Goal: Book appointment/travel/reservation

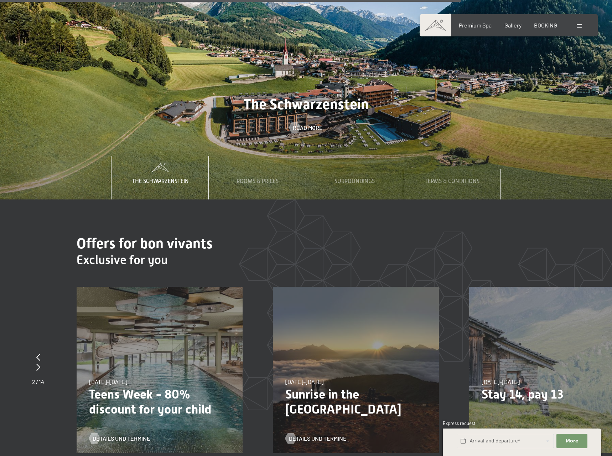
scroll to position [2473, 0]
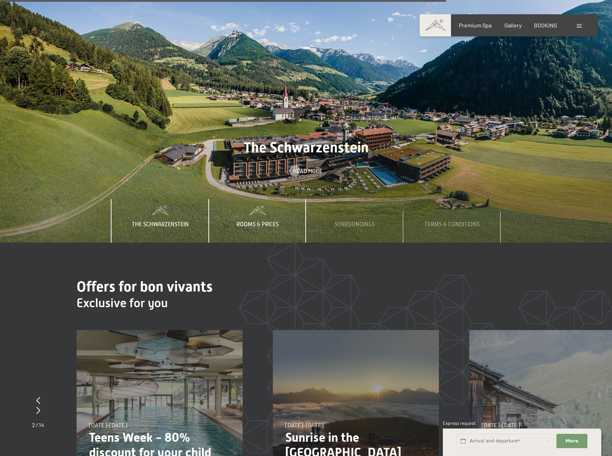
click at [258, 221] on span "Rooms & Prices" at bounding box center [258, 224] width 42 height 6
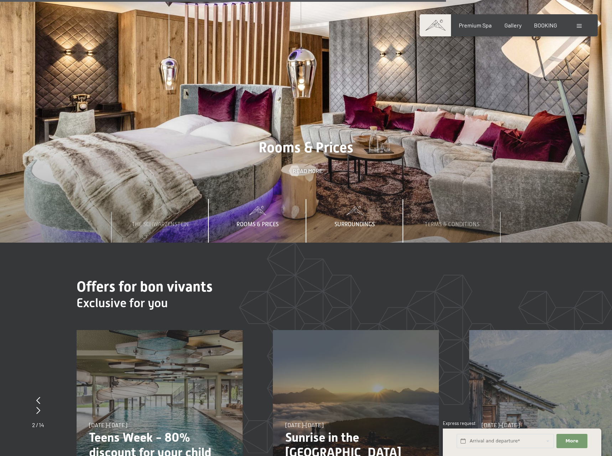
click at [348, 221] on span "Surroundings" at bounding box center [355, 224] width 40 height 6
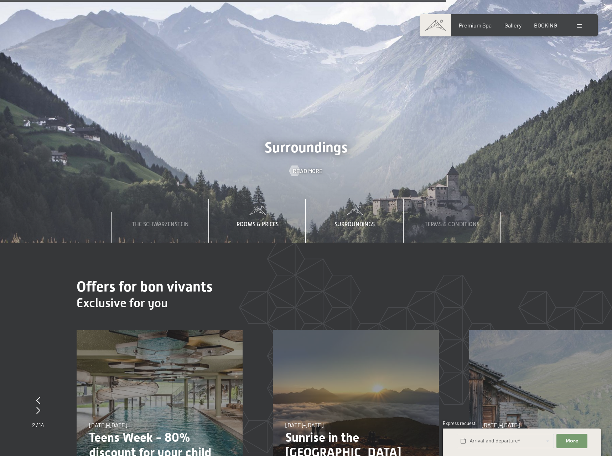
click at [278, 210] on div "Rooms & Prices" at bounding box center [257, 220] width 53 height 43
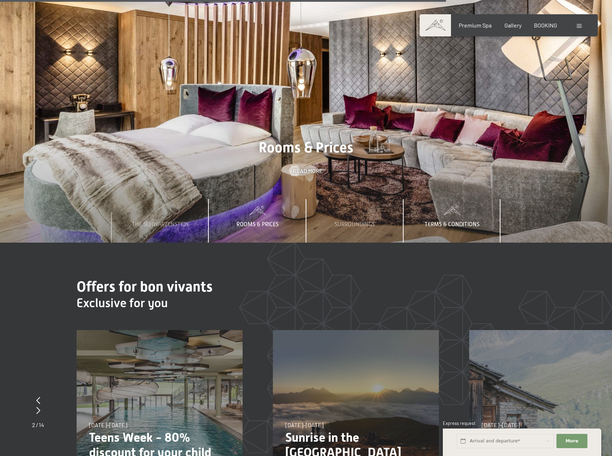
click at [455, 221] on span "Terms & Conditions" at bounding box center [452, 224] width 55 height 6
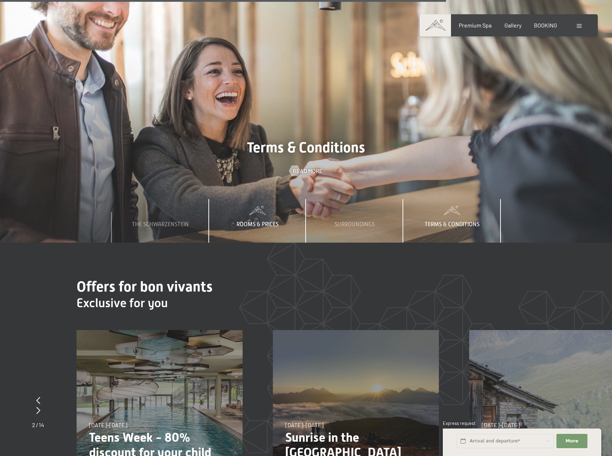
click at [254, 221] on span "Rooms & Prices" at bounding box center [258, 224] width 42 height 6
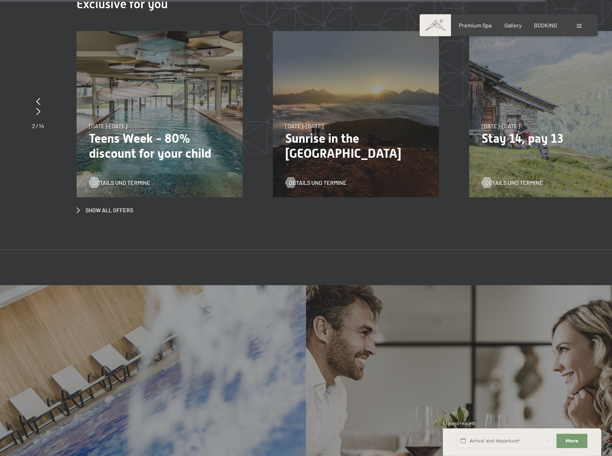
scroll to position [2764, 0]
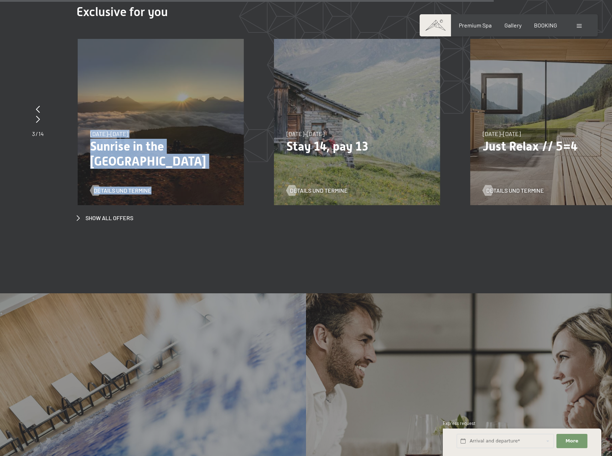
drag, startPoint x: 187, startPoint y: 169, endPoint x: 501, endPoint y: 152, distance: 314.2
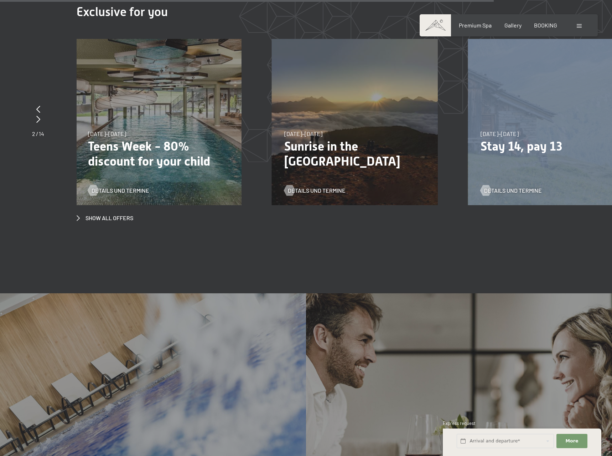
drag, startPoint x: 494, startPoint y: 157, endPoint x: 187, endPoint y: 179, distance: 308.4
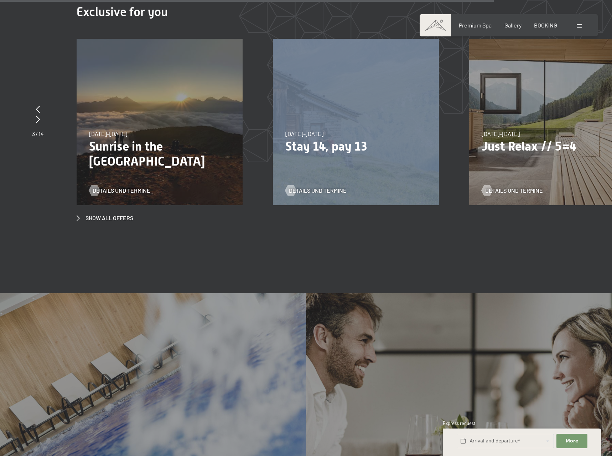
drag, startPoint x: 322, startPoint y: 168, endPoint x: 143, endPoint y: 171, distance: 179.3
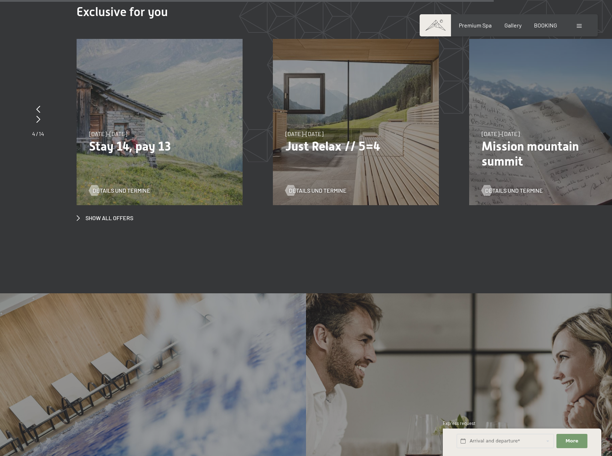
click at [288, 130] on span "[DATE]–[DATE]" at bounding box center [305, 133] width 38 height 7
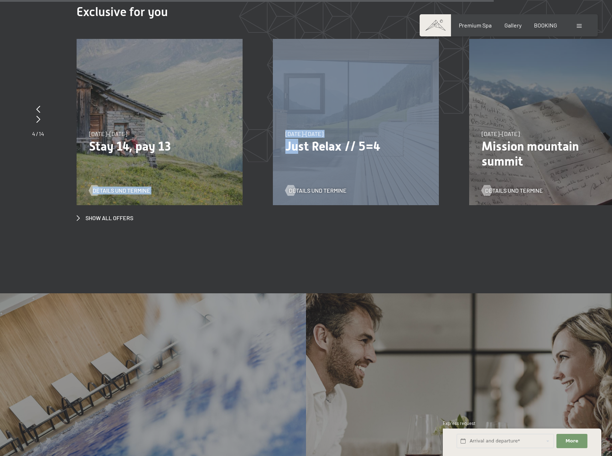
drag, startPoint x: 211, startPoint y: 140, endPoint x: 459, endPoint y: 154, distance: 248.5
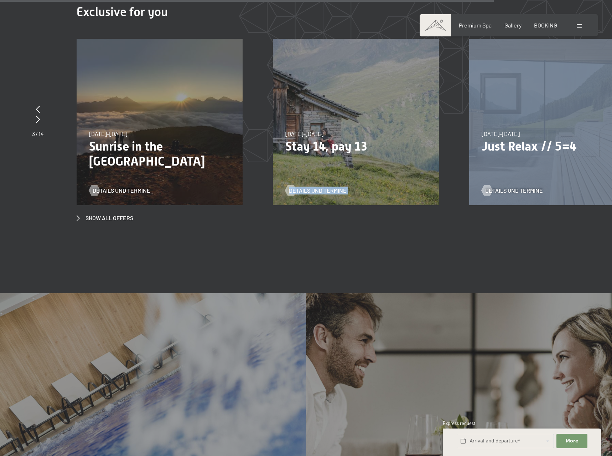
drag, startPoint x: 207, startPoint y: 160, endPoint x: 481, endPoint y: 171, distance: 274.4
